Goal: Task Accomplishment & Management: Manage account settings

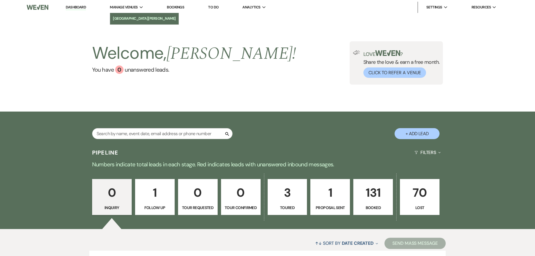
drag, startPoint x: 132, startPoint y: 15, endPoint x: 163, endPoint y: 25, distance: 32.2
click at [0, 0] on link "[GEOGRAPHIC_DATA][PERSON_NAME]" at bounding box center [0, 0] width 0 height 0
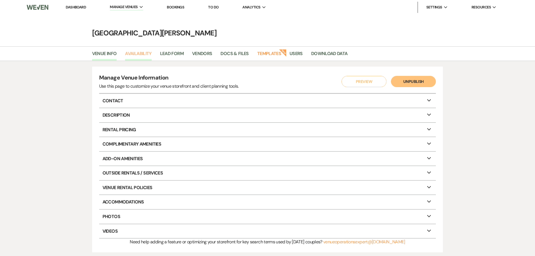
click at [142, 52] on link "Availability" at bounding box center [138, 55] width 26 height 11
select select "3"
select select "2026"
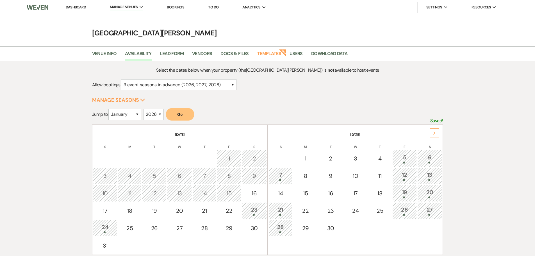
click at [433, 130] on div "Next" at bounding box center [434, 132] width 9 height 9
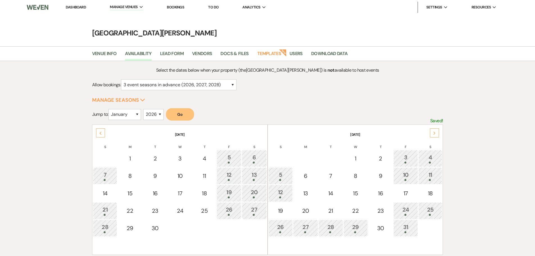
click at [433, 130] on div "Next" at bounding box center [434, 132] width 9 height 9
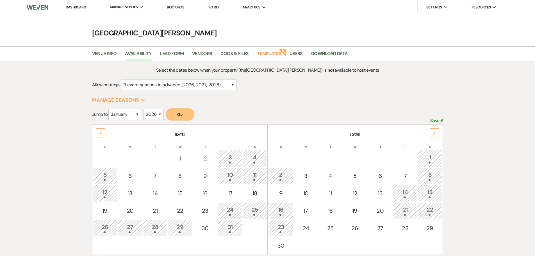
click at [99, 132] on div "Previous" at bounding box center [100, 132] width 9 height 9
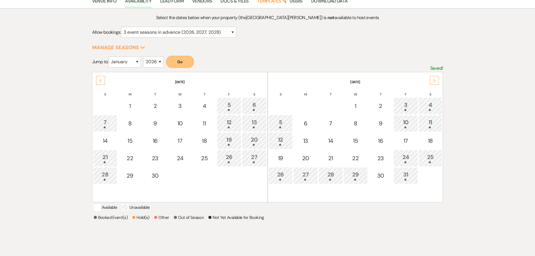
scroll to position [84, 0]
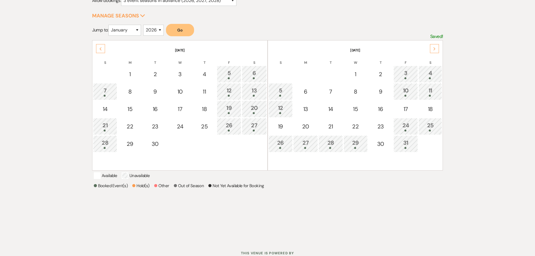
click at [428, 128] on div "25" at bounding box center [430, 126] width 18 height 10
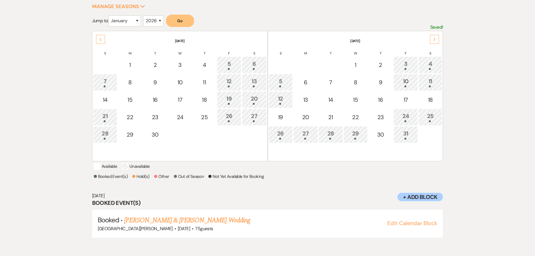
click at [432, 61] on div "4" at bounding box center [430, 65] width 18 height 10
click at [233, 225] on link "Samantha McGinnis & Matthew Youngblood's Wedding" at bounding box center [187, 220] width 126 height 10
click at [102, 40] on div "Previous" at bounding box center [100, 39] width 9 height 9
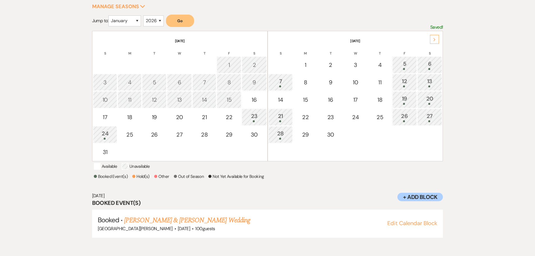
click at [258, 121] on div at bounding box center [254, 121] width 19 height 2
click at [105, 136] on div "24" at bounding box center [105, 134] width 18 height 10
click at [170, 225] on link "Keegan Bunt & Fiance's Wedding" at bounding box center [189, 220] width 130 height 10
click at [424, 60] on div "6" at bounding box center [429, 65] width 19 height 10
click at [156, 225] on link "Nathan & Brittne Thomas's Wedding" at bounding box center [187, 220] width 126 height 10
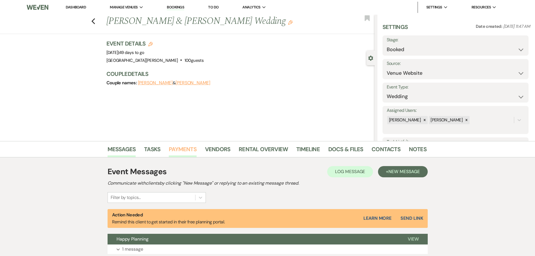
click at [182, 151] on link "Payments" at bounding box center [183, 151] width 28 height 12
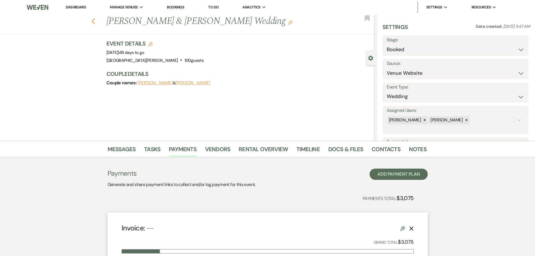
click at [93, 23] on icon "Previous" at bounding box center [93, 21] width 4 height 7
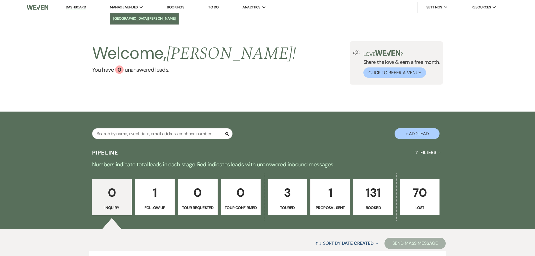
click at [134, 19] on li "[GEOGRAPHIC_DATA][PERSON_NAME]" at bounding box center [144, 19] width 63 height 6
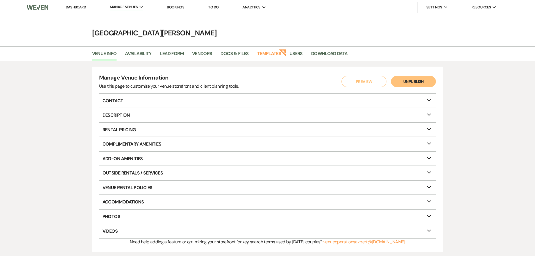
click at [175, 8] on link "Bookings" at bounding box center [175, 7] width 17 height 5
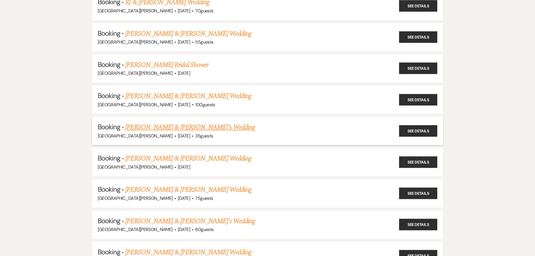
scroll to position [196, 0]
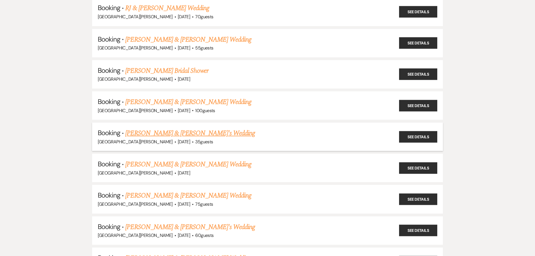
click at [157, 128] on link "Samantha Hallmark & Fiance's Wedding" at bounding box center [190, 133] width 130 height 10
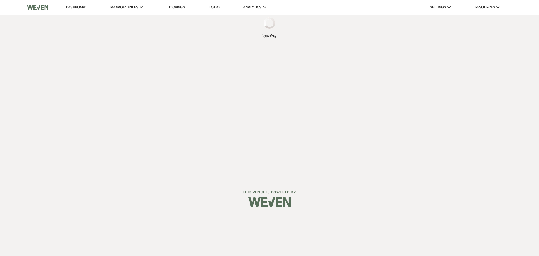
select select "5"
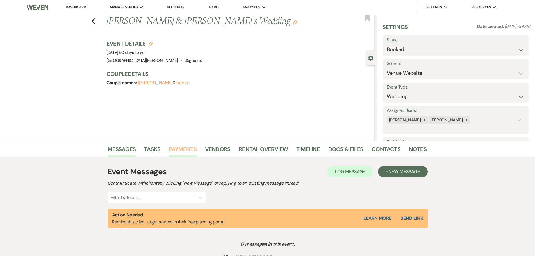
click at [182, 147] on link "Payments" at bounding box center [183, 151] width 28 height 12
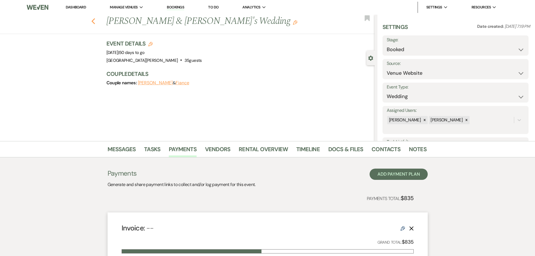
click at [95, 22] on icon "Previous" at bounding box center [93, 21] width 4 height 7
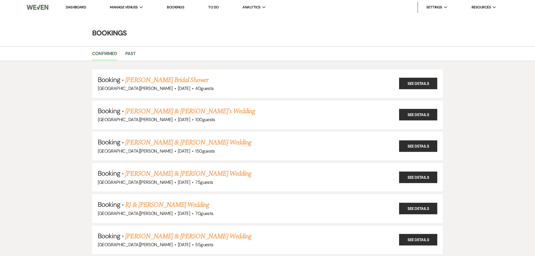
scroll to position [196, 0]
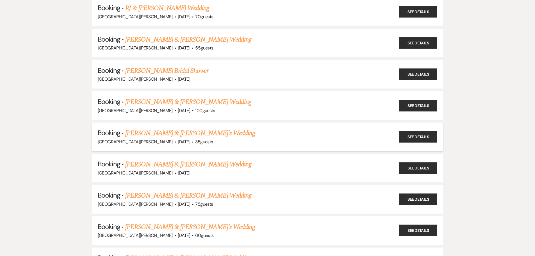
click at [193, 135] on link "Samantha Hallmark & Fiance's Wedding" at bounding box center [190, 133] width 130 height 10
select select "5"
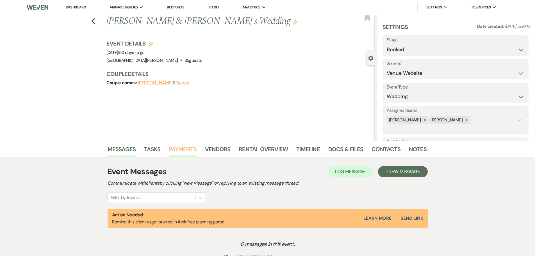
click at [184, 150] on link "Payments" at bounding box center [183, 151] width 28 height 12
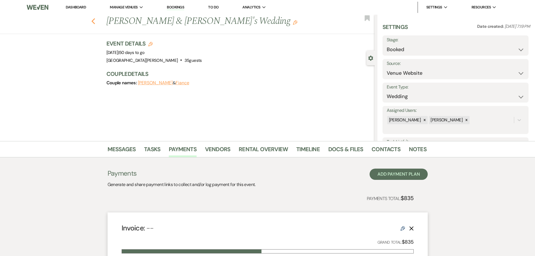
click at [95, 20] on icon "Previous" at bounding box center [93, 21] width 4 height 7
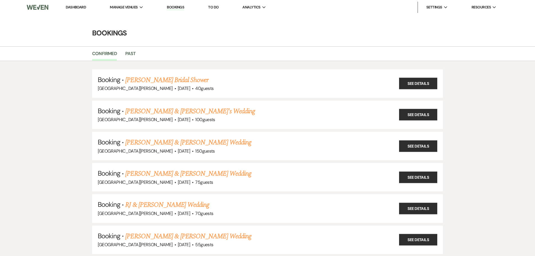
scroll to position [196, 0]
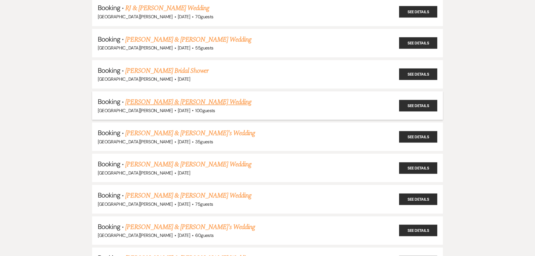
click at [170, 104] on link "Samantha McGinnis & Matthew Youngblood's Wedding" at bounding box center [188, 102] width 126 height 10
select select "5"
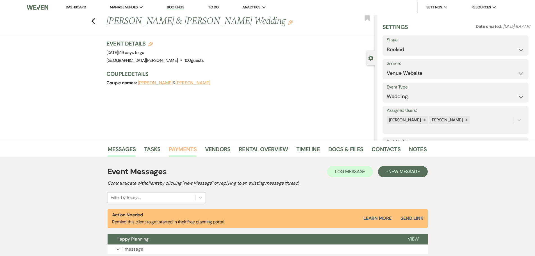
click at [169, 149] on link "Payments" at bounding box center [183, 151] width 28 height 12
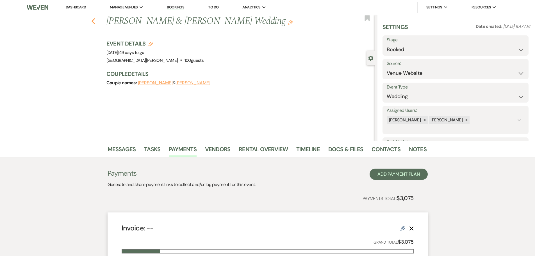
click at [93, 22] on icon "Previous" at bounding box center [93, 21] width 4 height 7
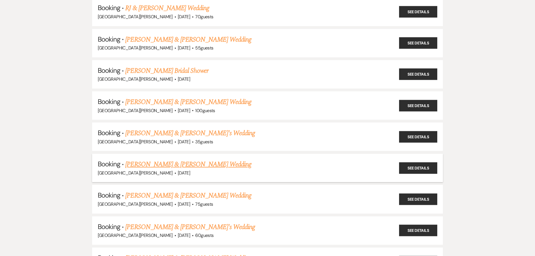
click at [157, 166] on link "Jordan Bengtsson & Brittany Gulley's Wedding" at bounding box center [188, 164] width 126 height 10
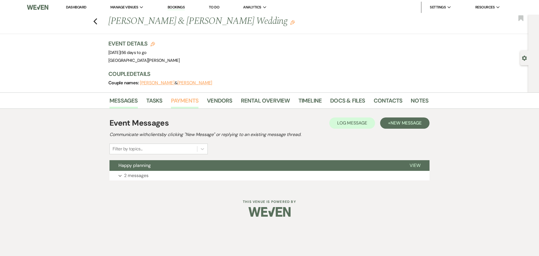
click at [193, 98] on link "Payments" at bounding box center [185, 102] width 28 height 12
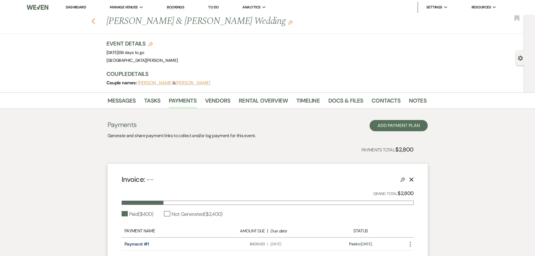
click at [94, 20] on icon "Previous" at bounding box center [93, 21] width 4 height 7
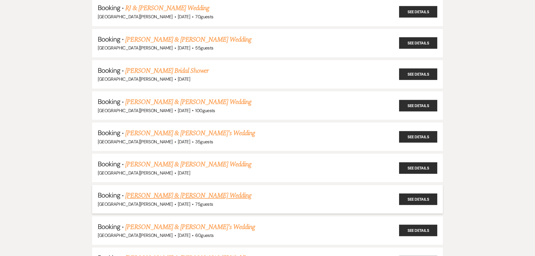
click at [167, 191] on link "Aurora Hawkins & Joey Gallagher's Wedding" at bounding box center [188, 195] width 126 height 10
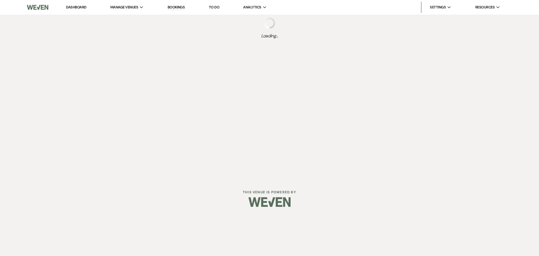
select select "12"
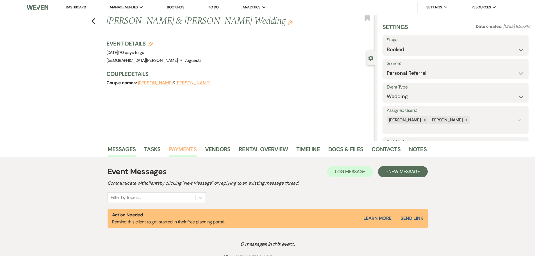
click at [180, 149] on link "Payments" at bounding box center [183, 151] width 28 height 12
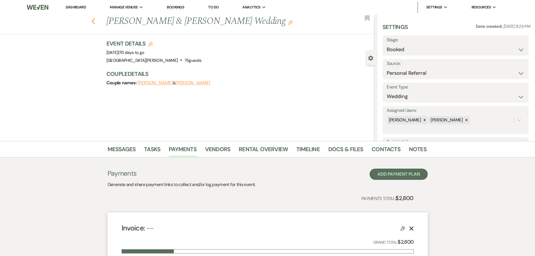
click at [95, 23] on icon "Previous" at bounding box center [93, 21] width 4 height 7
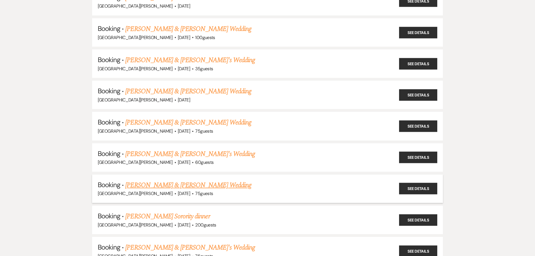
scroll to position [281, 0]
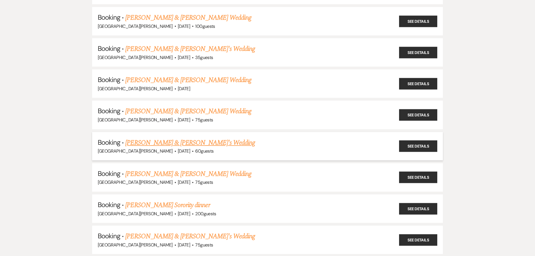
click at [167, 143] on link "Jayden Smalls & Darrion's Wedding" at bounding box center [190, 143] width 130 height 10
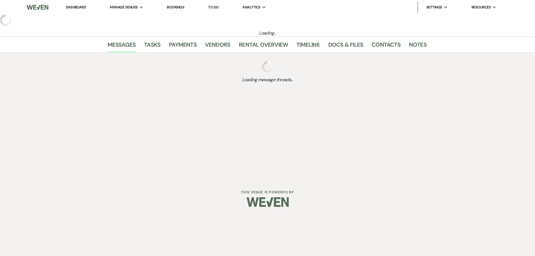
select select "5"
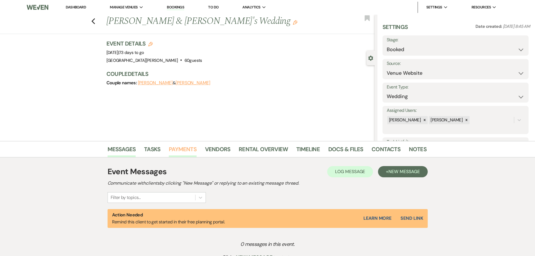
click at [187, 150] on link "Payments" at bounding box center [183, 151] width 28 height 12
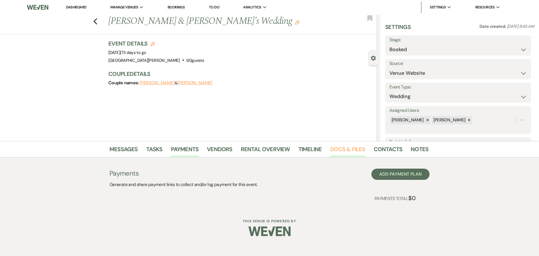
click at [349, 147] on link "Docs & Files" at bounding box center [347, 151] width 35 height 12
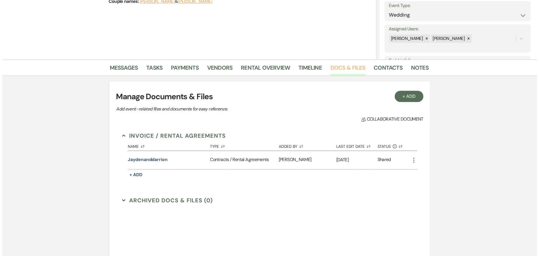
scroll to position [84, 0]
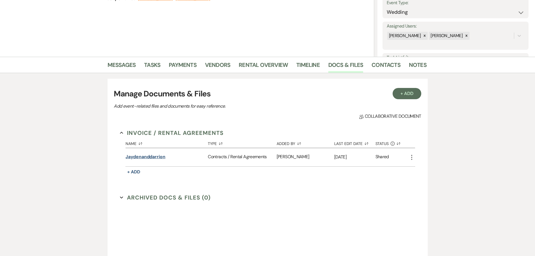
click at [151, 157] on button "jaydenanddarrion" at bounding box center [145, 156] width 40 height 7
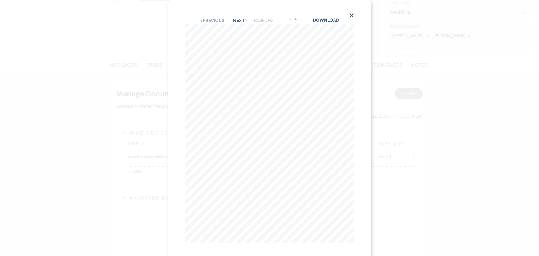
click at [240, 19] on button "Next Next" at bounding box center [240, 20] width 15 height 4
click at [234, 20] on button "Next Next" at bounding box center [240, 20] width 15 height 4
click at [234, 21] on button "Next Next" at bounding box center [240, 20] width 15 height 4
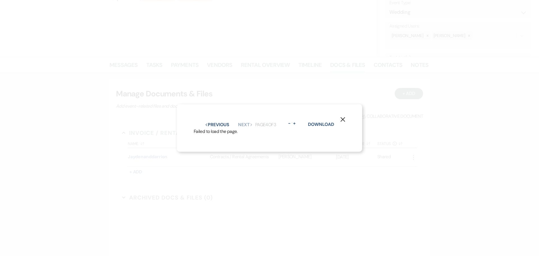
click at [345, 117] on icon "X" at bounding box center [342, 119] width 5 height 5
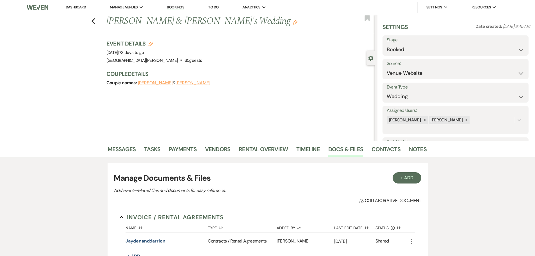
click at [145, 242] on button "jaydenanddarrion" at bounding box center [145, 240] width 40 height 7
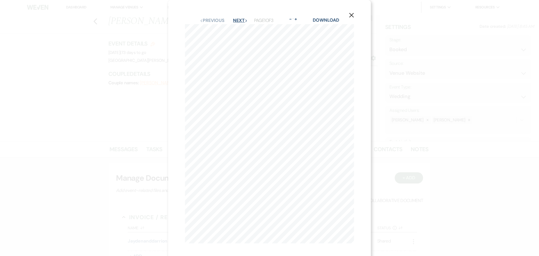
click at [235, 19] on button "Next Next" at bounding box center [240, 20] width 15 height 4
click at [352, 12] on button "X" at bounding box center [351, 15] width 8 height 10
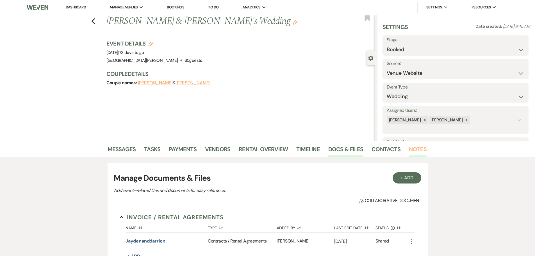
click at [412, 148] on link "Notes" at bounding box center [418, 151] width 18 height 12
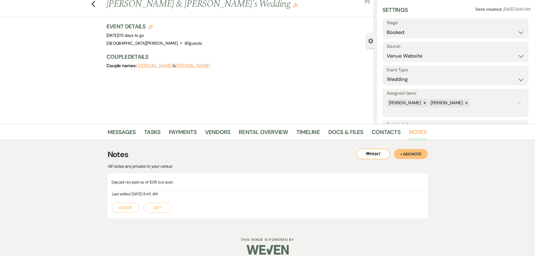
scroll to position [24, 0]
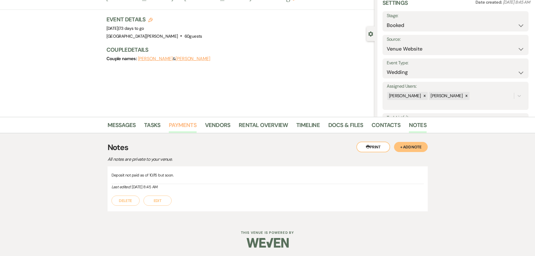
click at [183, 122] on link "Payments" at bounding box center [183, 126] width 28 height 12
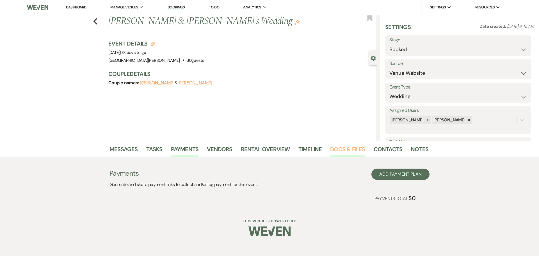
click at [345, 152] on link "Docs & Files" at bounding box center [347, 151] width 35 height 12
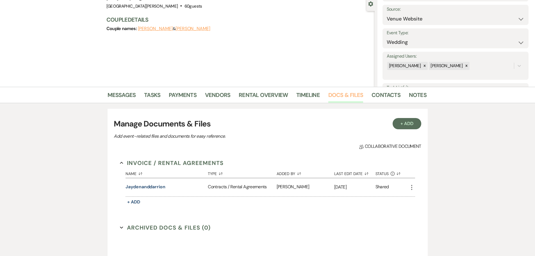
scroll to position [56, 0]
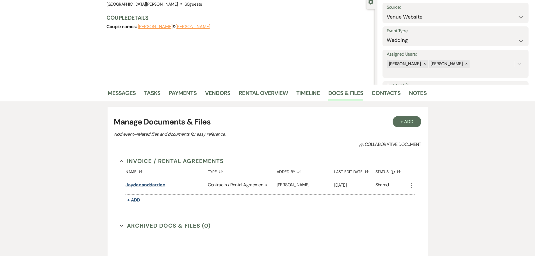
click at [150, 185] on button "jaydenanddarrion" at bounding box center [145, 184] width 40 height 7
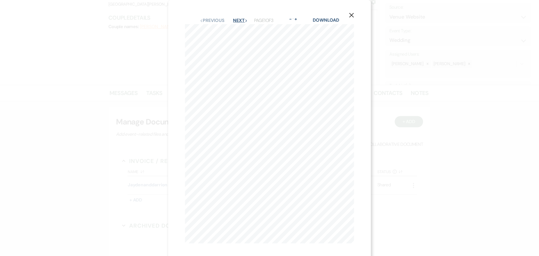
click at [241, 19] on button "Next Next" at bounding box center [240, 20] width 15 height 4
click at [354, 13] on button "X" at bounding box center [351, 15] width 8 height 10
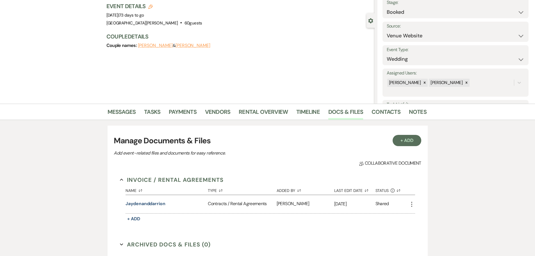
scroll to position [0, 0]
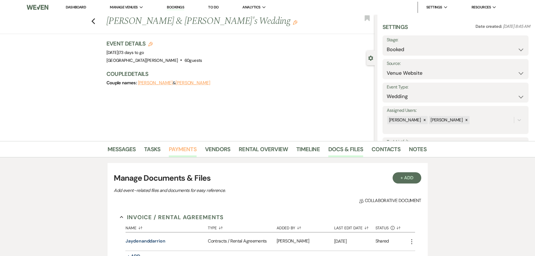
click at [179, 152] on link "Payments" at bounding box center [183, 151] width 28 height 12
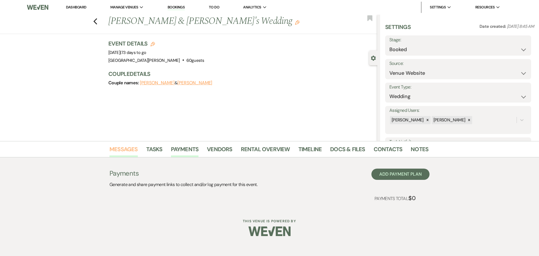
click at [128, 150] on link "Messages" at bounding box center [123, 151] width 28 height 12
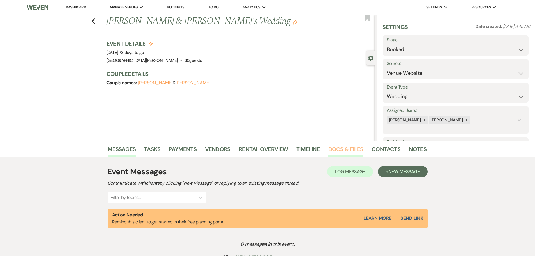
click at [351, 151] on link "Docs & Files" at bounding box center [345, 151] width 35 height 12
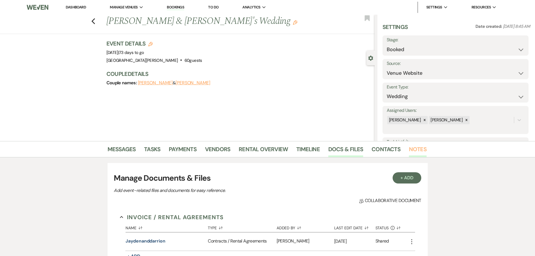
click at [417, 152] on link "Notes" at bounding box center [418, 151] width 18 height 12
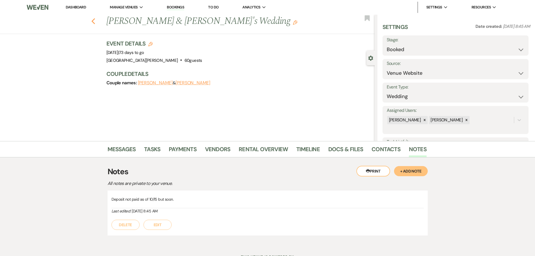
click at [95, 20] on icon "Previous" at bounding box center [93, 21] width 4 height 7
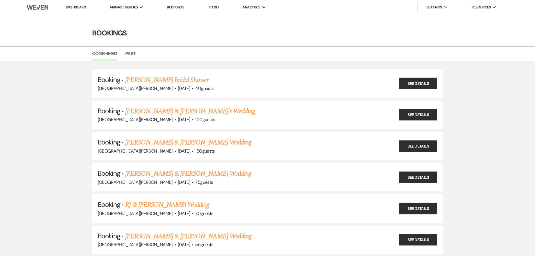
scroll to position [281, 0]
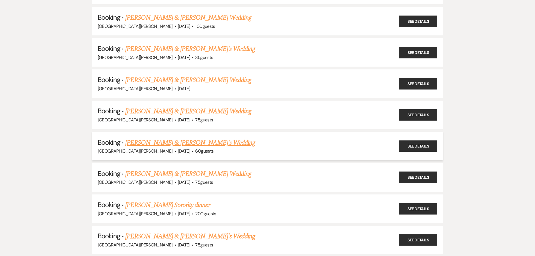
click at [177, 142] on link "Jayden Smalls & Darrion's Wedding" at bounding box center [190, 143] width 130 height 10
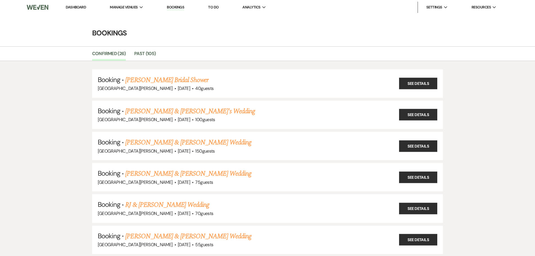
select select "5"
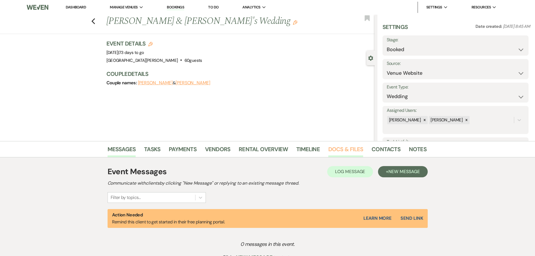
click at [345, 152] on link "Docs & Files" at bounding box center [345, 151] width 35 height 12
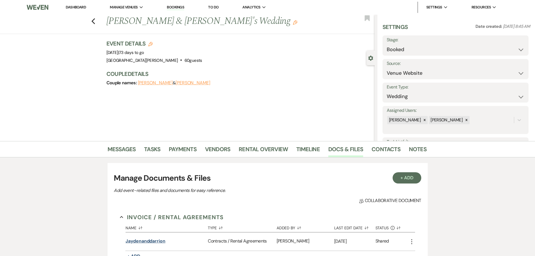
click at [152, 239] on button "jaydenanddarrion" at bounding box center [145, 240] width 40 height 7
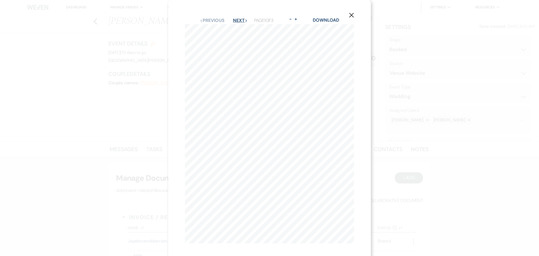
click at [239, 19] on button "Next Next" at bounding box center [240, 20] width 15 height 4
click at [351, 16] on use "button" at bounding box center [351, 15] width 4 height 4
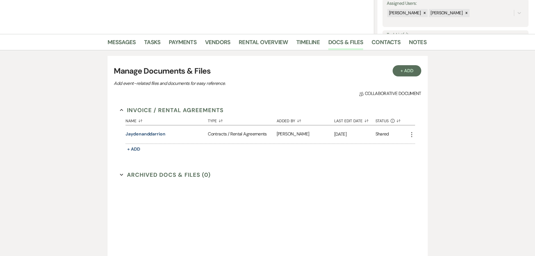
scroll to position [112, 0]
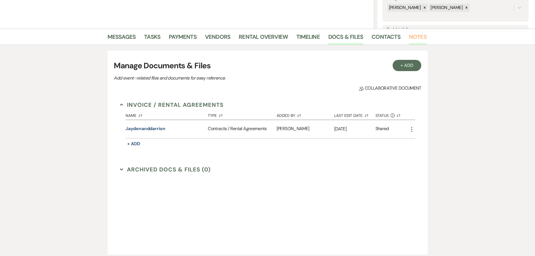
click at [416, 40] on link "Notes" at bounding box center [418, 38] width 18 height 12
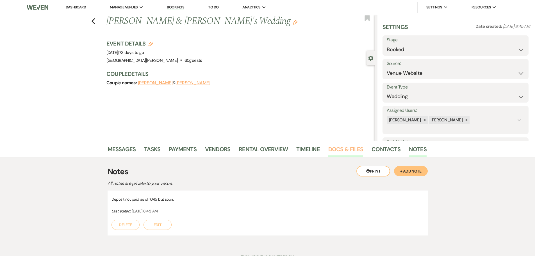
click at [346, 150] on link "Docs & Files" at bounding box center [345, 151] width 35 height 12
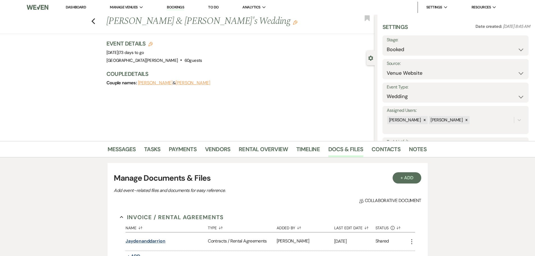
click at [147, 239] on button "jaydenanddarrion" at bounding box center [145, 240] width 40 height 7
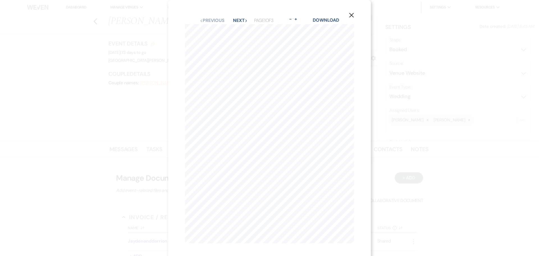
click at [349, 15] on icon "X" at bounding box center [351, 15] width 5 height 5
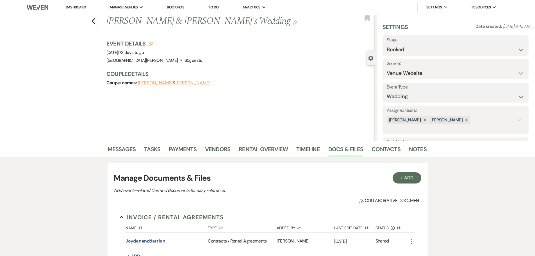
click at [425, 151] on li "Notes" at bounding box center [422, 149] width 26 height 13
click at [422, 151] on link "Notes" at bounding box center [418, 151] width 18 height 12
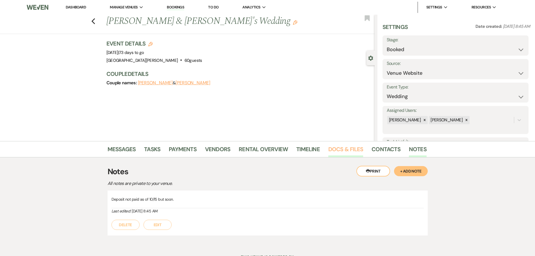
click at [347, 152] on link "Docs & Files" at bounding box center [345, 151] width 35 height 12
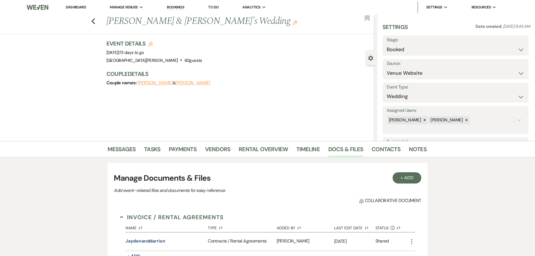
click at [153, 82] on button "Jayden Smalls" at bounding box center [155, 83] width 35 height 4
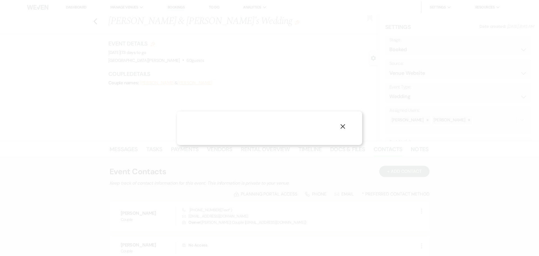
select select "1"
select select "text"
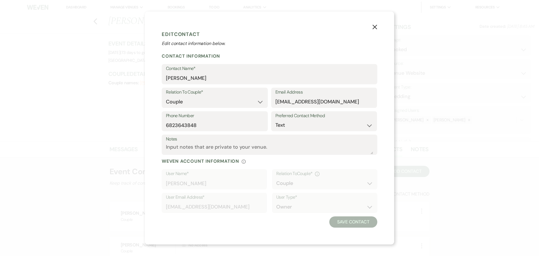
click at [375, 29] on button "X" at bounding box center [374, 27] width 8 height 10
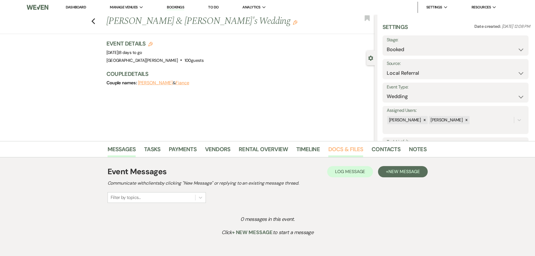
click at [352, 149] on link "Docs & Files" at bounding box center [345, 151] width 35 height 12
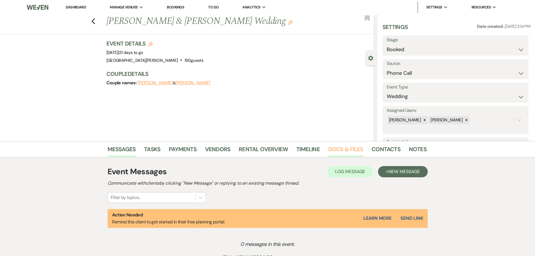
click at [343, 148] on link "Docs & Files" at bounding box center [345, 151] width 35 height 12
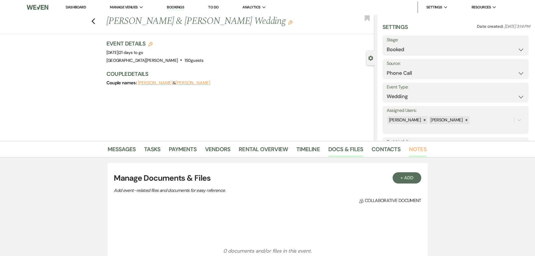
click at [409, 152] on link "Notes" at bounding box center [418, 151] width 18 height 12
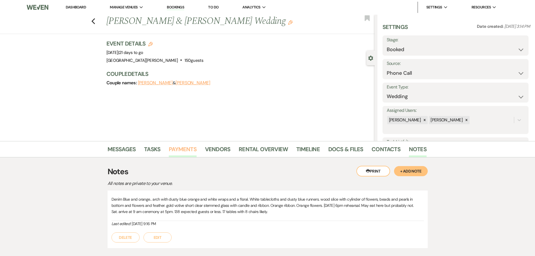
click at [181, 151] on link "Payments" at bounding box center [183, 151] width 28 height 12
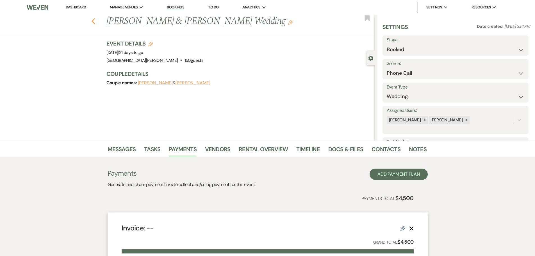
click at [93, 20] on icon "Previous" at bounding box center [93, 21] width 4 height 7
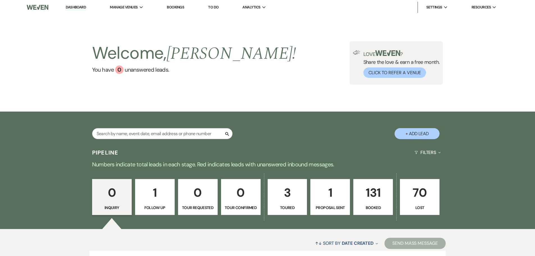
click at [171, 10] on li "Bookings" at bounding box center [175, 7] width 23 height 11
click at [173, 8] on link "Bookings" at bounding box center [175, 7] width 17 height 5
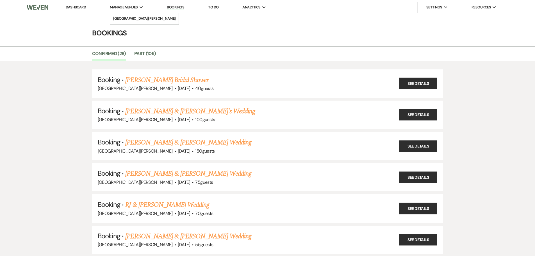
click at [132, 7] on span "Manage Venues" at bounding box center [124, 7] width 28 height 6
click at [136, 22] on link "[GEOGRAPHIC_DATA][PERSON_NAME]" at bounding box center [144, 18] width 68 height 11
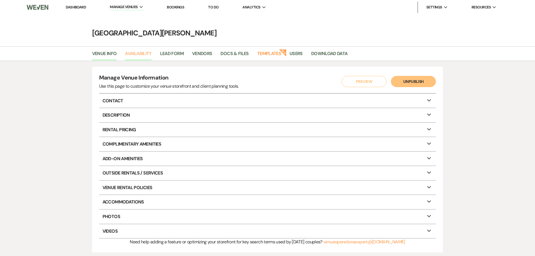
click at [149, 54] on link "Availability" at bounding box center [138, 55] width 26 height 11
select select "3"
select select "2026"
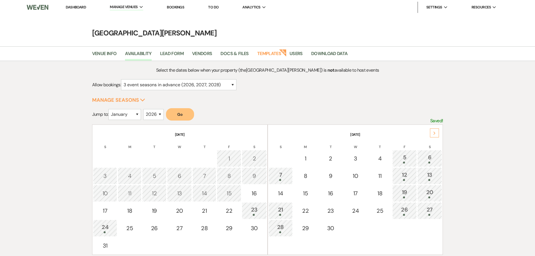
click at [430, 173] on div "13" at bounding box center [429, 175] width 19 height 10
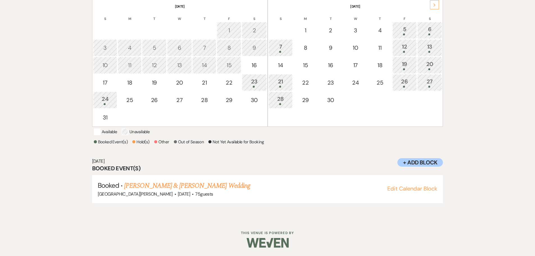
scroll to position [135, 0]
click at [154, 185] on link "[PERSON_NAME] & [PERSON_NAME] Wedding" at bounding box center [187, 185] width 126 height 10
click at [431, 60] on div "20" at bounding box center [429, 65] width 19 height 10
click at [172, 189] on link "RJ & Jenna Stanley's Wedding" at bounding box center [166, 185] width 84 height 10
click at [429, 77] on div "27" at bounding box center [429, 82] width 19 height 10
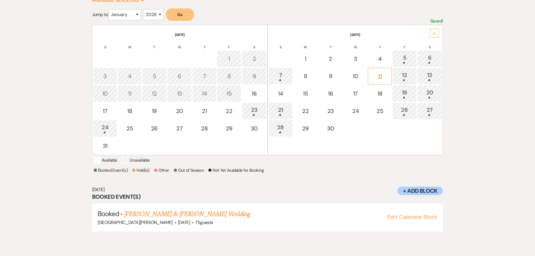
scroll to position [93, 0]
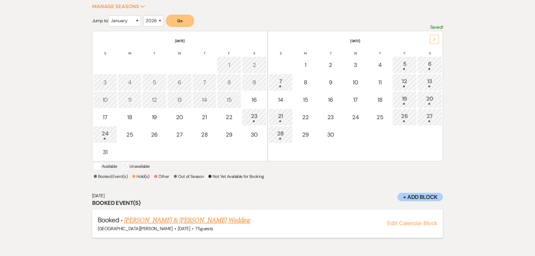
click at [177, 225] on link "Mr Bell & Cheyenna Briggs's Wedding" at bounding box center [187, 220] width 126 height 10
click at [434, 40] on use at bounding box center [434, 39] width 2 height 3
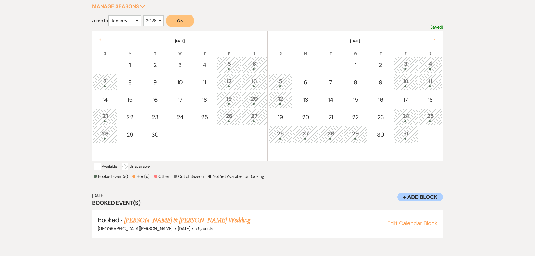
click at [433, 69] on div at bounding box center [430, 69] width 18 height 2
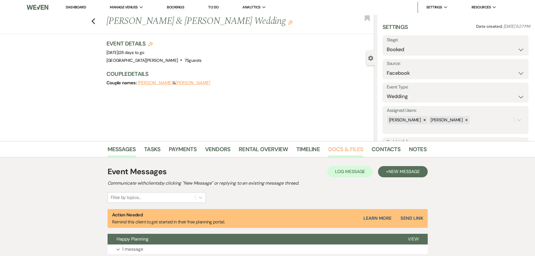
click at [338, 153] on link "Docs & Files" at bounding box center [345, 151] width 35 height 12
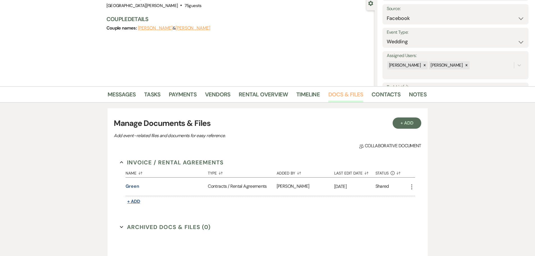
scroll to position [56, 0]
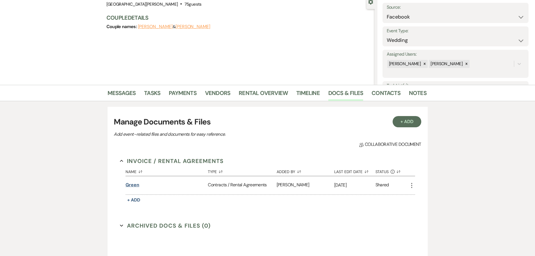
click at [136, 186] on button "Green" at bounding box center [132, 184] width 14 height 7
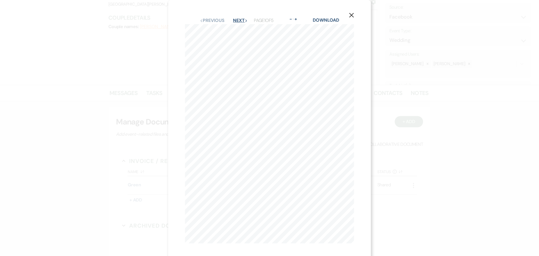
click at [237, 19] on button "Next Next" at bounding box center [240, 20] width 15 height 4
drag, startPoint x: 349, startPoint y: 14, endPoint x: 353, endPoint y: 13, distance: 4.0
click at [350, 14] on icon "X" at bounding box center [351, 15] width 5 height 5
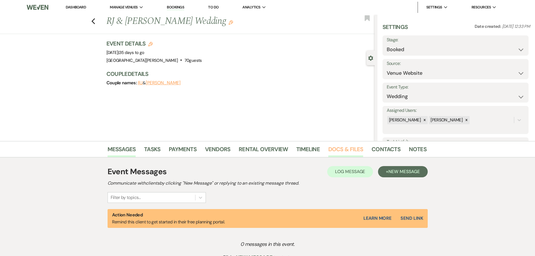
click at [338, 146] on link "Docs & Files" at bounding box center [345, 151] width 35 height 12
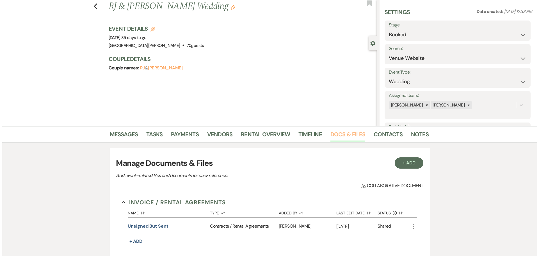
scroll to position [28, 0]
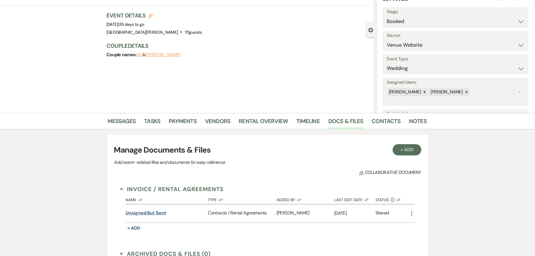
click at [154, 212] on button "unsigned but sent" at bounding box center [145, 212] width 41 height 7
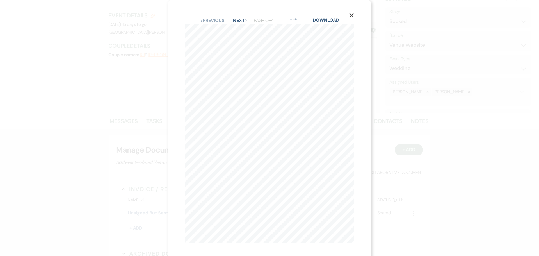
click at [239, 20] on button "Next Next" at bounding box center [240, 20] width 15 height 4
click at [237, 21] on button "Next Next" at bounding box center [240, 20] width 15 height 4
click at [237, 22] on button "Next Next" at bounding box center [240, 20] width 15 height 4
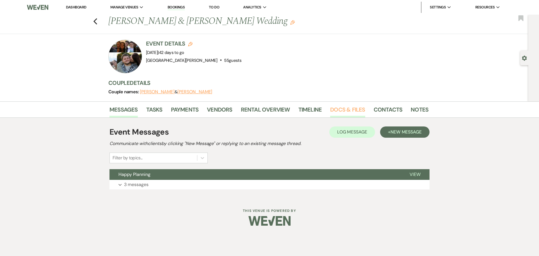
click at [339, 109] on link "Docs & Files" at bounding box center [347, 111] width 35 height 12
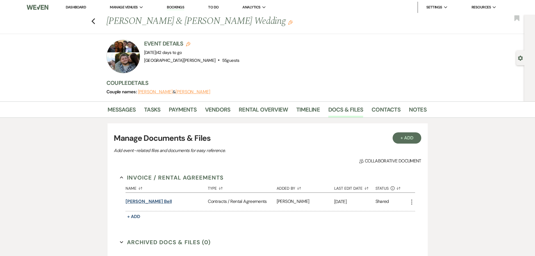
drag, startPoint x: 139, startPoint y: 203, endPoint x: 143, endPoint y: 201, distance: 3.9
click at [139, 203] on button "[PERSON_NAME] Bell" at bounding box center [148, 201] width 46 height 7
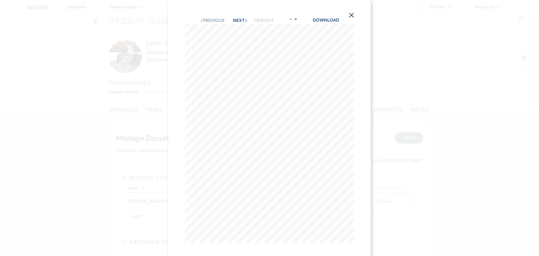
drag, startPoint x: 353, startPoint y: 16, endPoint x: 356, endPoint y: 16, distance: 3.7
click at [353, 16] on use "button" at bounding box center [351, 15] width 4 height 4
